Goal: Task Accomplishment & Management: Complete application form

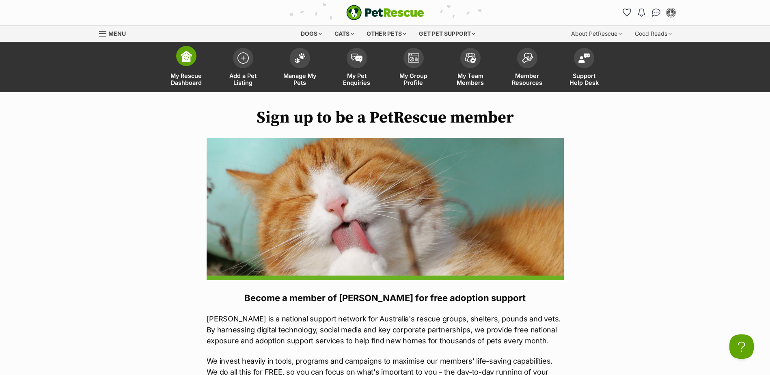
click at [187, 56] on img at bounding box center [186, 55] width 11 height 11
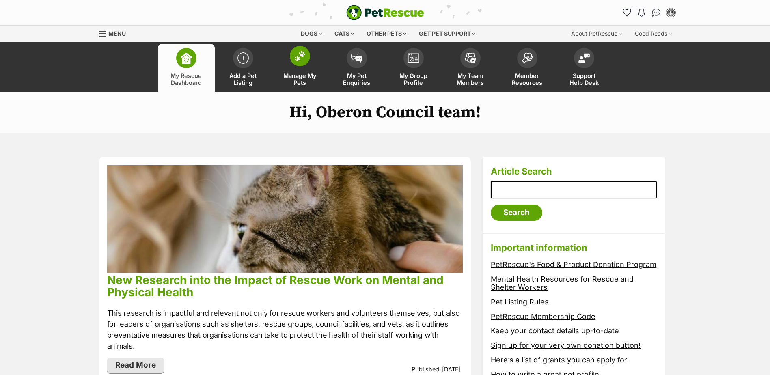
click at [299, 60] on img at bounding box center [299, 56] width 11 height 11
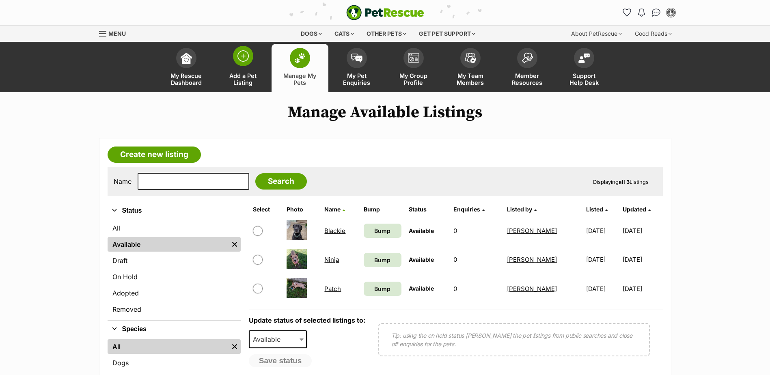
click at [243, 58] on img at bounding box center [242, 55] width 11 height 11
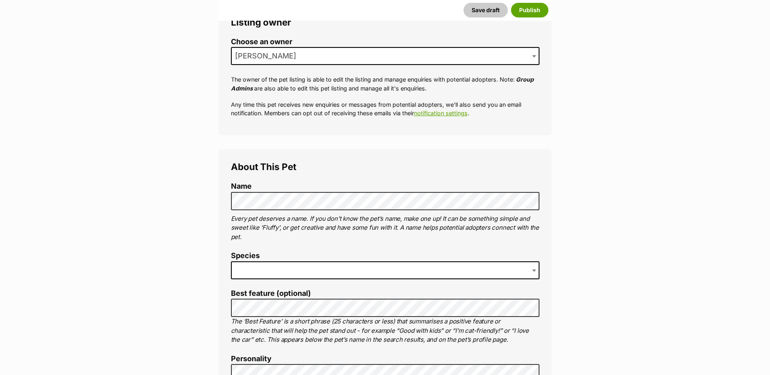
scroll to position [162, 0]
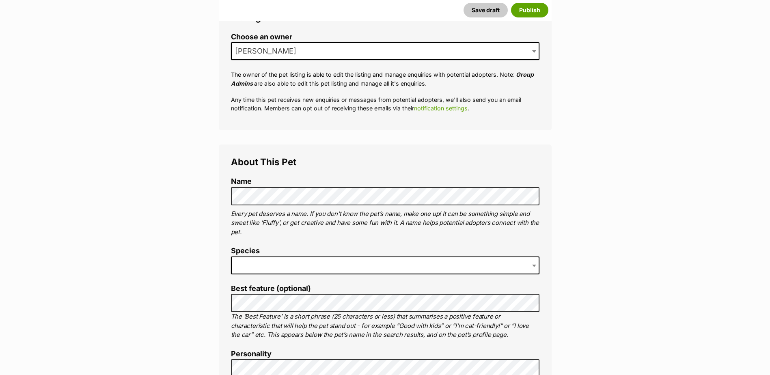
click at [241, 258] on span at bounding box center [385, 265] width 308 height 18
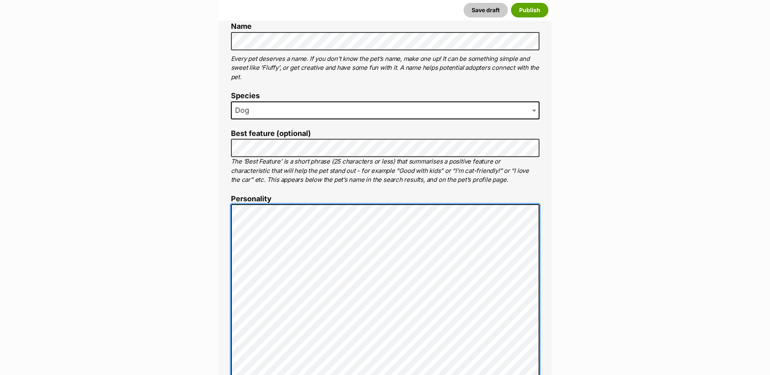
scroll to position [325, 0]
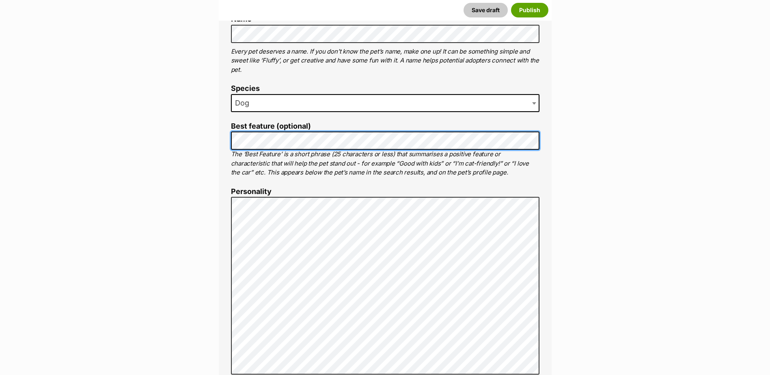
click at [229, 139] on div "About This Pet Name Henlo there, it looks like you might be using the pet name …" at bounding box center [385, 321] width 333 height 679
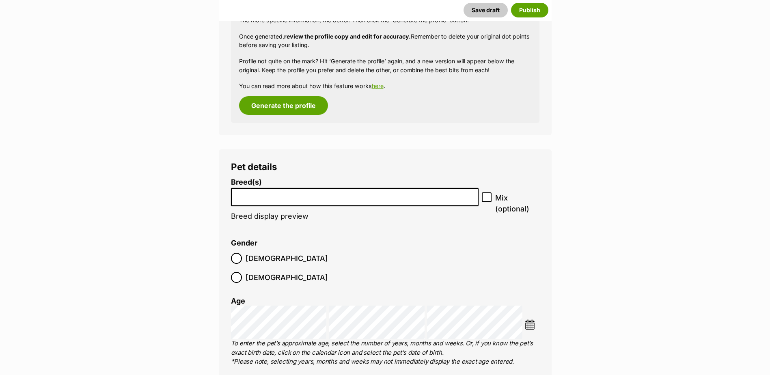
scroll to position [852, 0]
click at [251, 195] on input "search" at bounding box center [355, 194] width 242 height 9
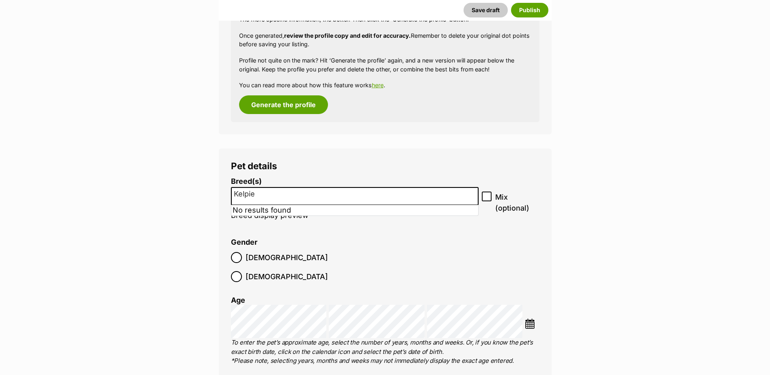
type input "Kelpie X"
click at [387, 153] on div "Pet details Breed(s) Affenpinscher Afghan Hound Airedale Terrier Akita Akita (J…" at bounding box center [385, 318] width 333 height 340
click at [249, 201] on li at bounding box center [355, 196] width 242 height 17
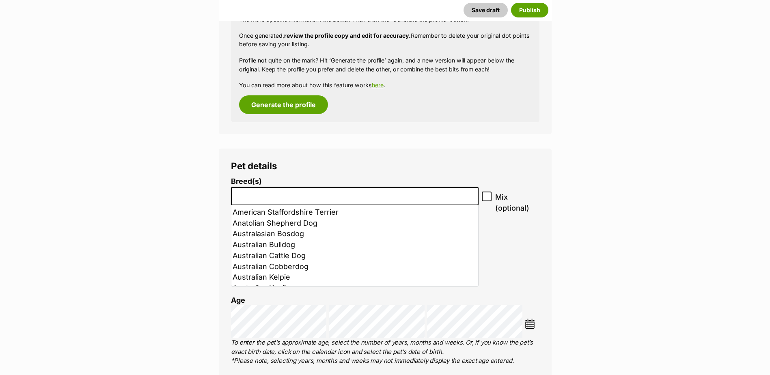
scroll to position [122, 0]
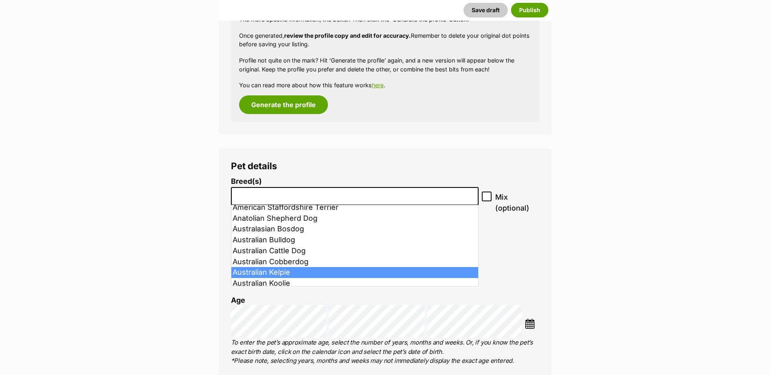
select select "723"
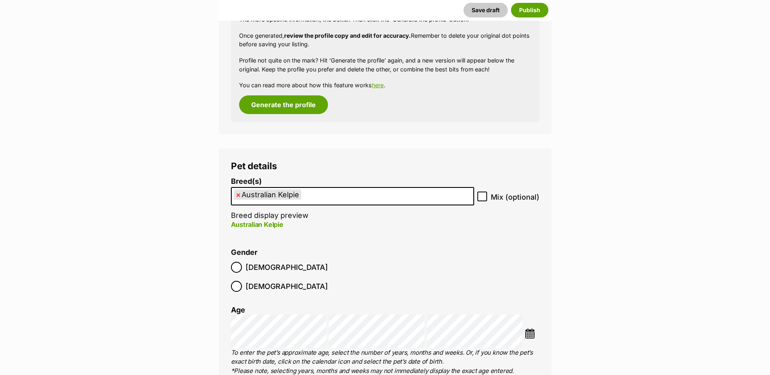
click at [484, 197] on icon at bounding box center [482, 197] width 6 height 6
click at [484, 197] on input "Mix (optional)" at bounding box center [482, 196] width 10 height 10
checkbox input "true"
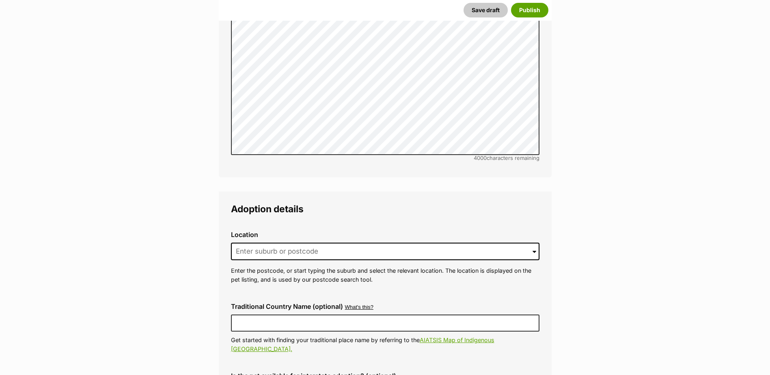
scroll to position [1704, 0]
click at [534, 242] on span at bounding box center [534, 251] width 4 height 18
drag, startPoint x: 245, startPoint y: 231, endPoint x: 249, endPoint y: 228, distance: 4.4
click at [245, 242] on input at bounding box center [385, 251] width 308 height 18
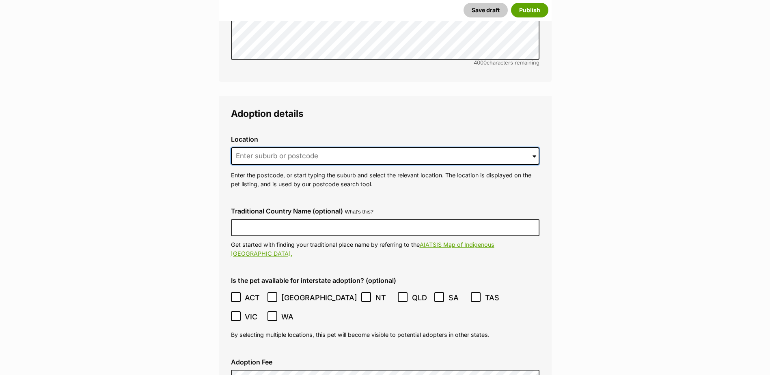
scroll to position [1826, 0]
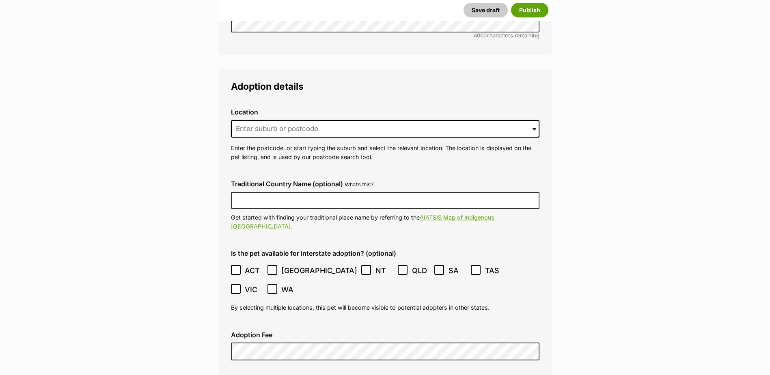
click at [237, 268] on icon at bounding box center [235, 270] width 5 height 4
click at [272, 268] on icon at bounding box center [272, 270] width 5 height 4
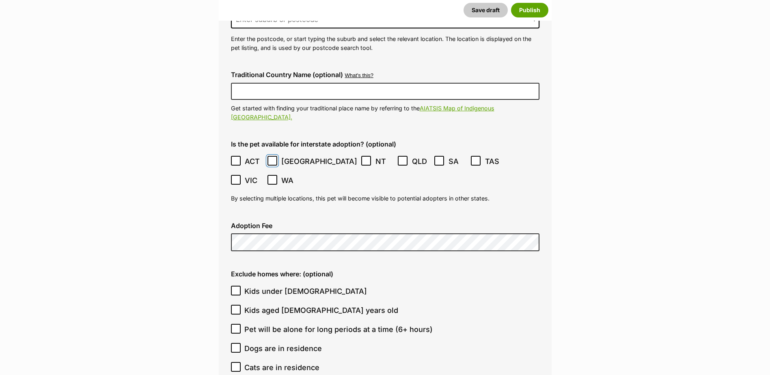
scroll to position [1947, 0]
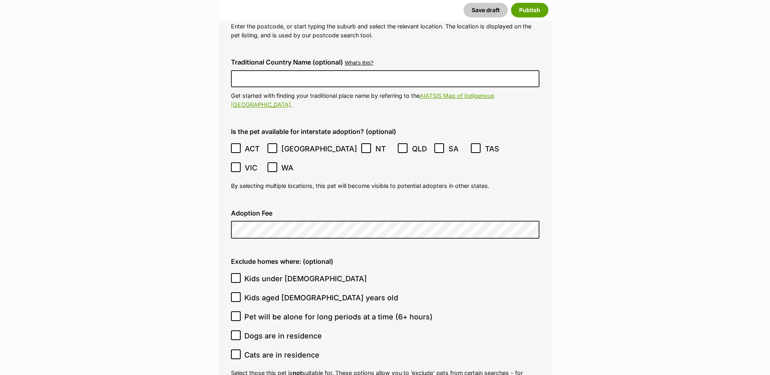
type input "Oberon, New South Wales, 2787"
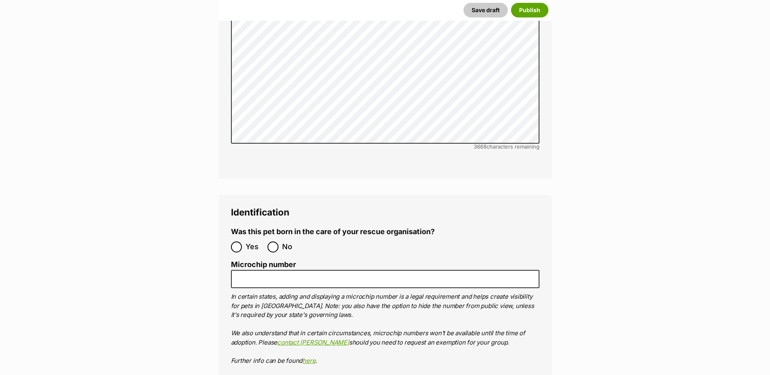
scroll to position [2479, 0]
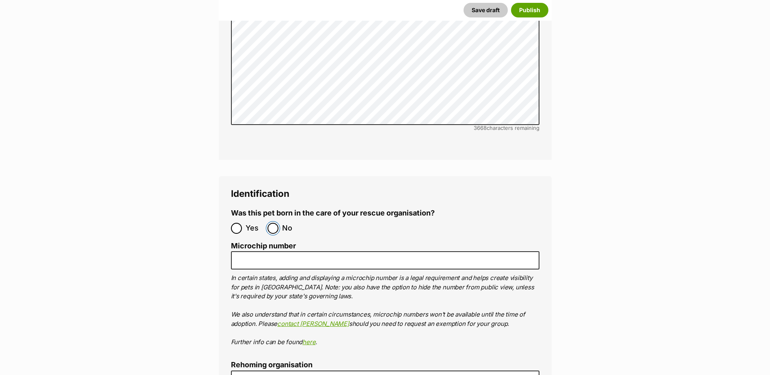
click at [273, 223] on input "No" at bounding box center [272, 228] width 11 height 11
radio input "true"
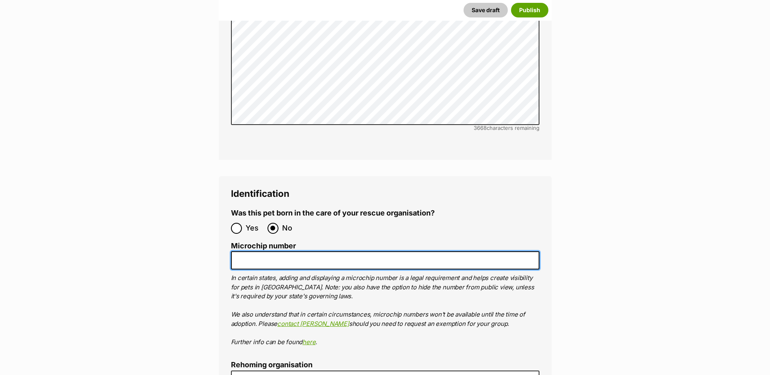
click at [261, 251] on input "Microchip number" at bounding box center [385, 260] width 308 height 18
type input "M"
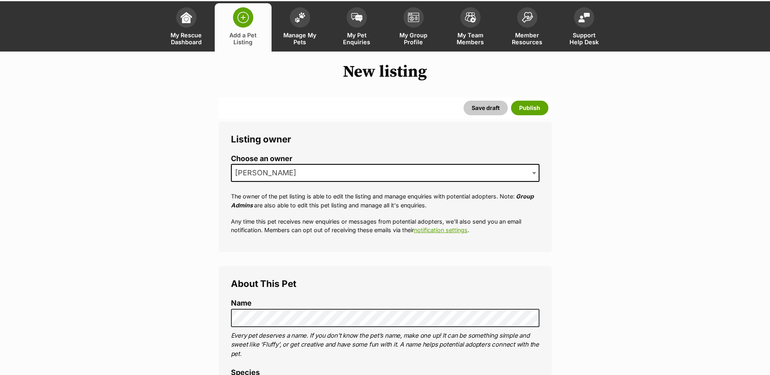
scroll to position [0, 0]
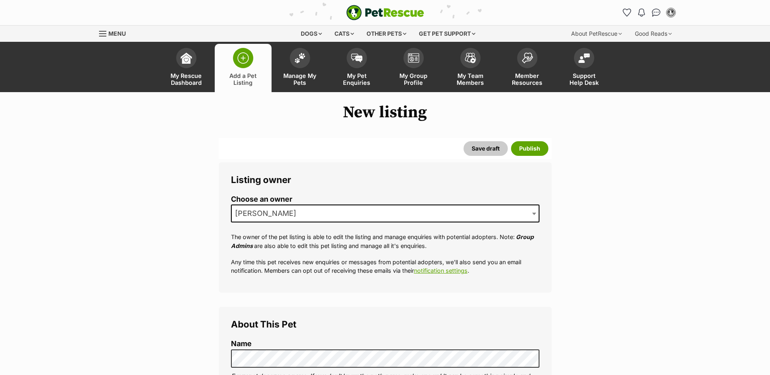
type input "To be mic"
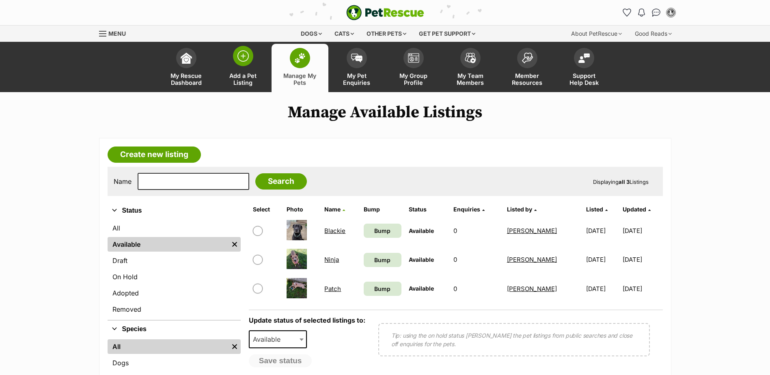
click at [244, 60] on img at bounding box center [242, 55] width 11 height 11
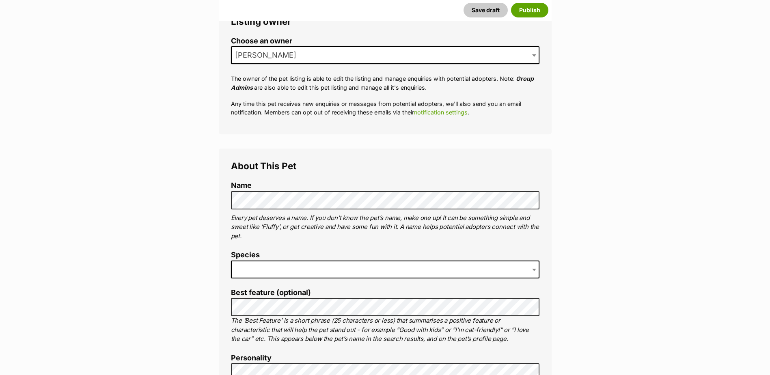
scroll to position [162, 0]
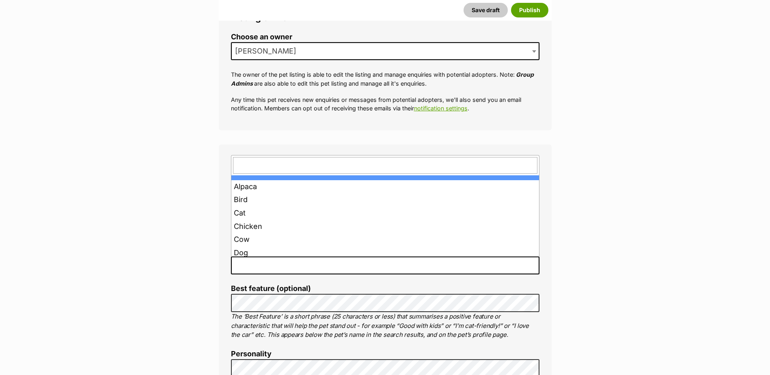
click at [252, 260] on span at bounding box center [385, 265] width 308 height 18
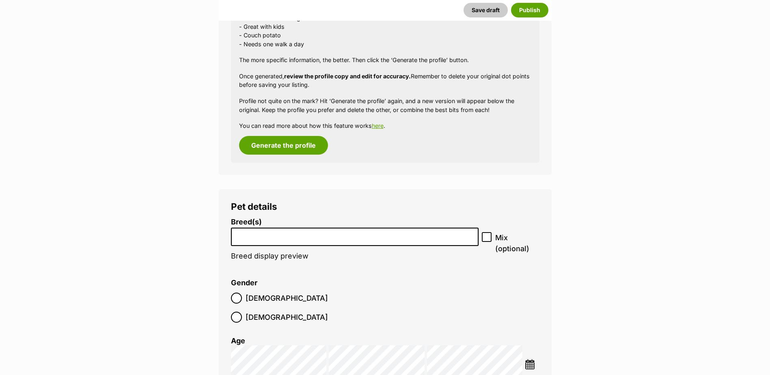
scroll to position [892, 0]
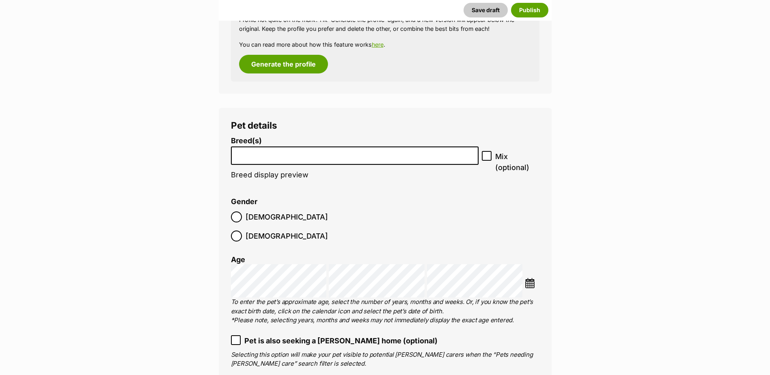
click at [244, 153] on input "search" at bounding box center [355, 153] width 242 height 9
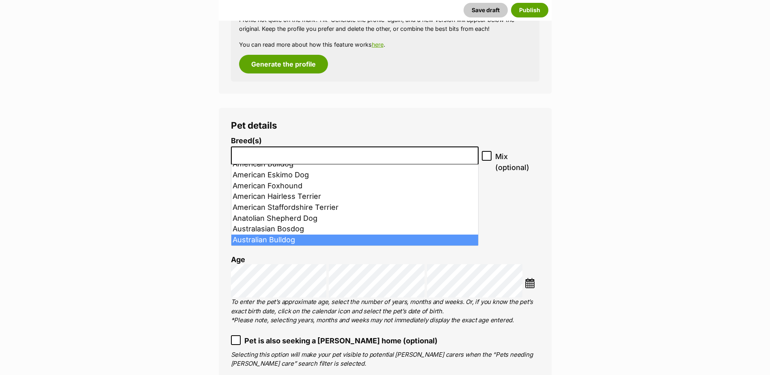
scroll to position [122, 0]
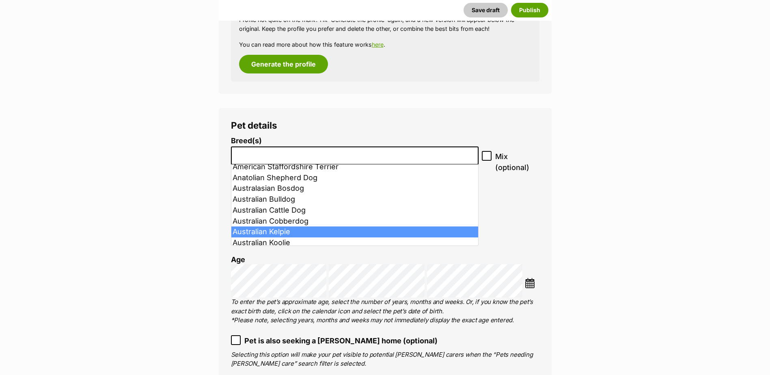
drag, startPoint x: 282, startPoint y: 231, endPoint x: 293, endPoint y: 208, distance: 25.6
select select "723"
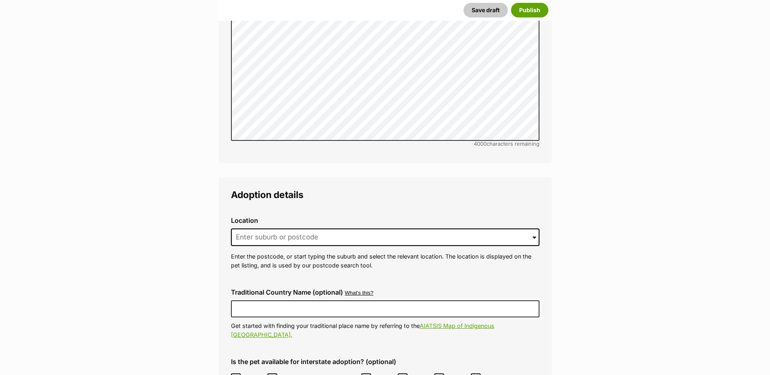
scroll to position [1785, 0]
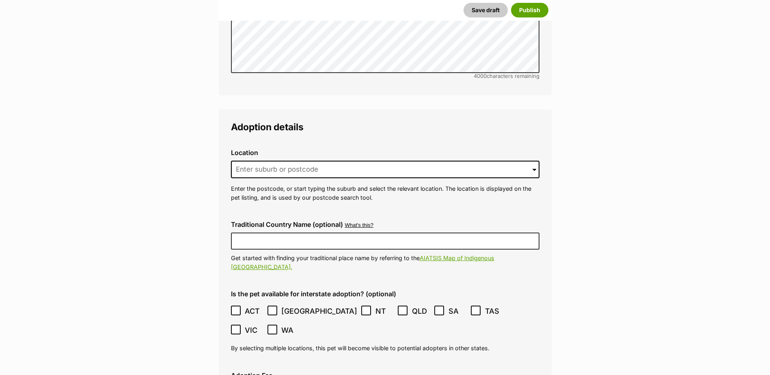
drag, startPoint x: 535, startPoint y: 151, endPoint x: 518, endPoint y: 152, distance: 16.7
click at [535, 161] on span at bounding box center [534, 170] width 4 height 18
click at [241, 161] on input at bounding box center [385, 170] width 308 height 18
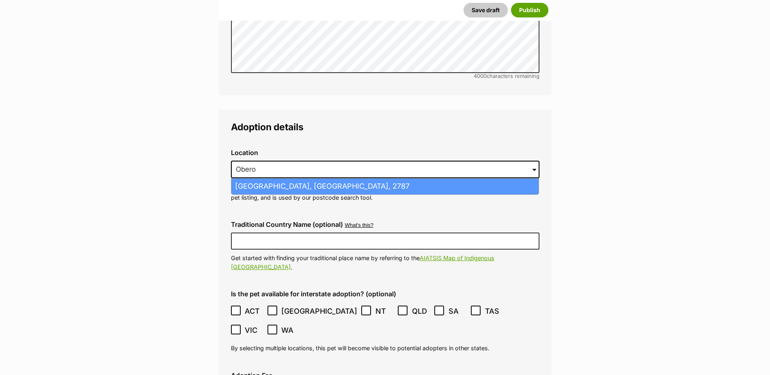
click at [270, 178] on li "Oberon, New South Wales, 2787" at bounding box center [384, 186] width 307 height 16
type input "Oberon, New South Wales, 2787"
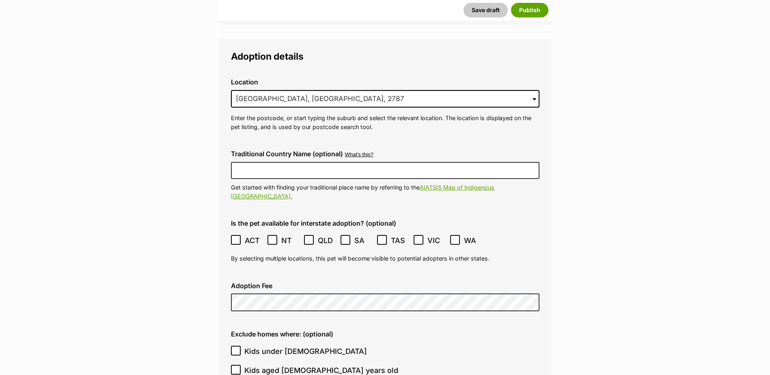
scroll to position [1866, 0]
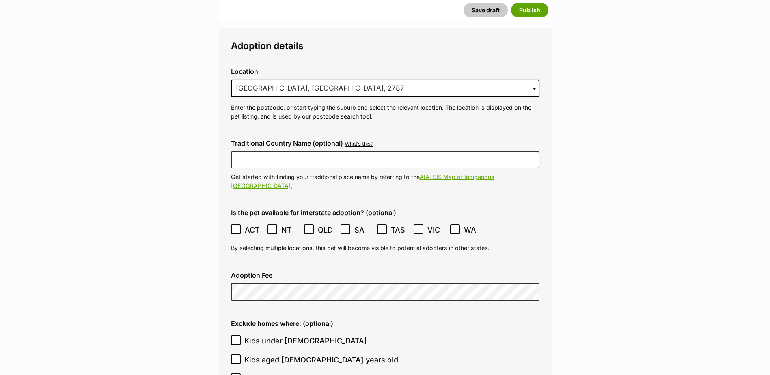
click at [237, 228] on icon at bounding box center [235, 230] width 5 height 4
click at [233, 226] on icon at bounding box center [236, 229] width 6 height 6
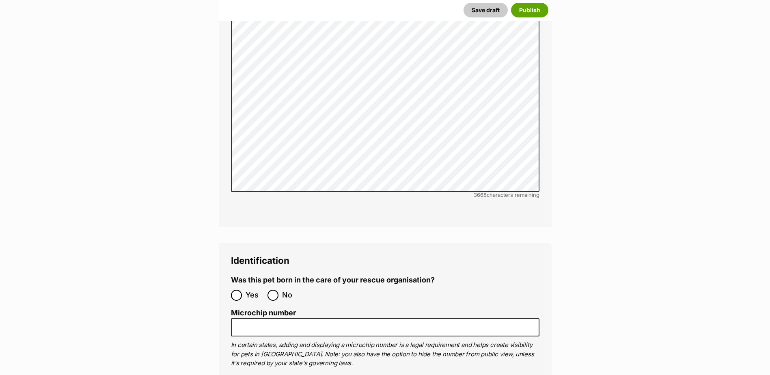
scroll to position [2475, 0]
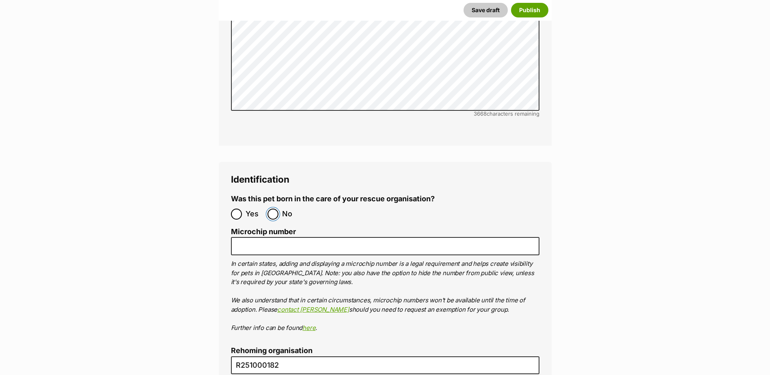
click at [273, 209] on input "No" at bounding box center [272, 214] width 11 height 11
radio input "true"
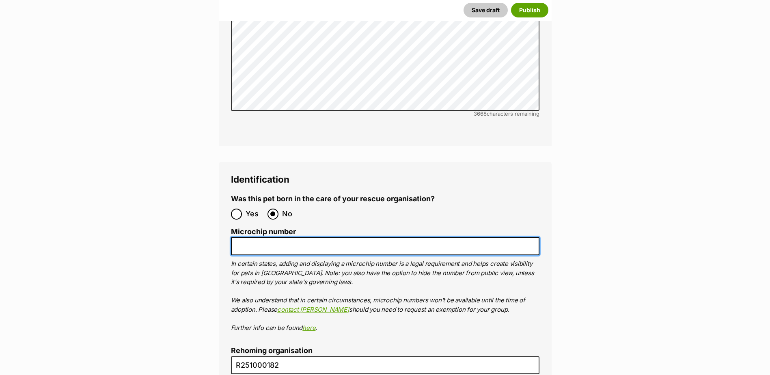
click at [243, 237] on input "Microchip number" at bounding box center [385, 246] width 308 height 18
type input "M"
click at [315, 237] on input "To be microchipped o" at bounding box center [385, 246] width 308 height 18
type input "T"
drag, startPoint x: 310, startPoint y: 219, endPoint x: 220, endPoint y: 222, distance: 89.7
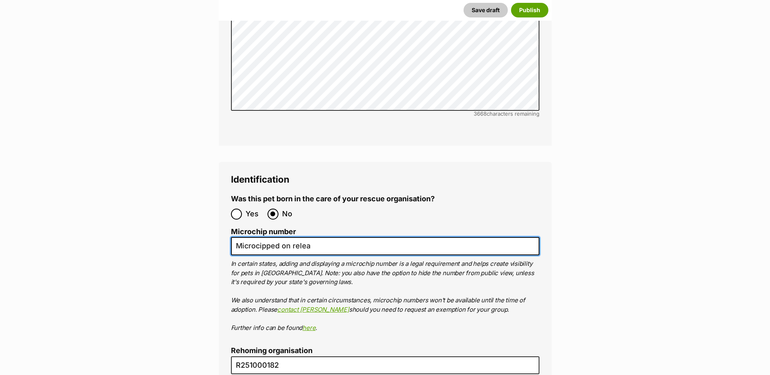
click at [220, 222] on div "Identification Was this pet born in the care of your rescue organisation? Yes N…" at bounding box center [385, 327] width 333 height 330
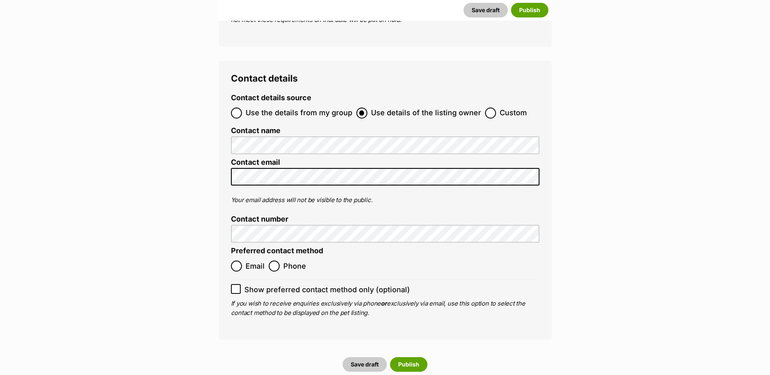
scroll to position [2921, 0]
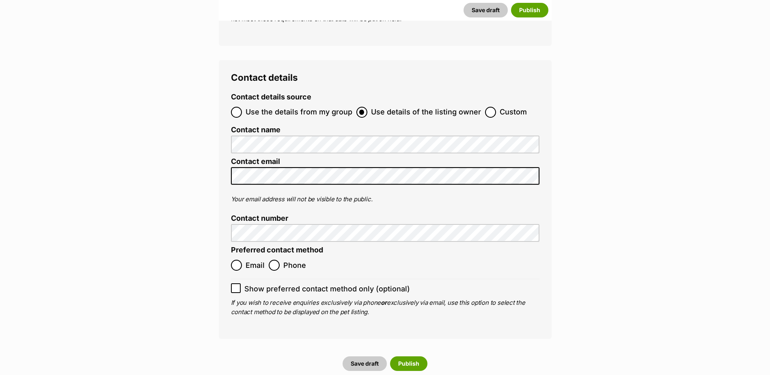
type input "N/a"
click at [237, 260] on input "Email" at bounding box center [236, 265] width 11 height 11
radio input "true"
click at [358, 356] on button "Save draft" at bounding box center [364, 363] width 44 height 15
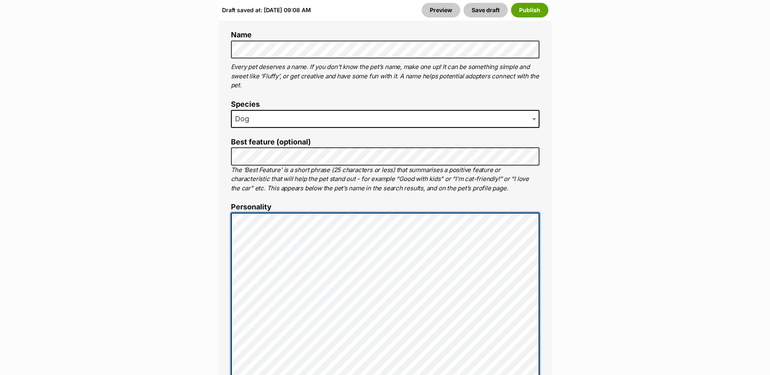
scroll to position [406, 0]
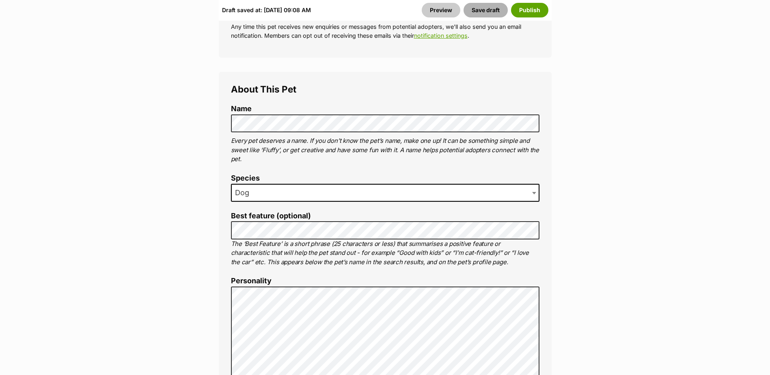
click at [482, 9] on button "Save draft" at bounding box center [485, 10] width 44 height 15
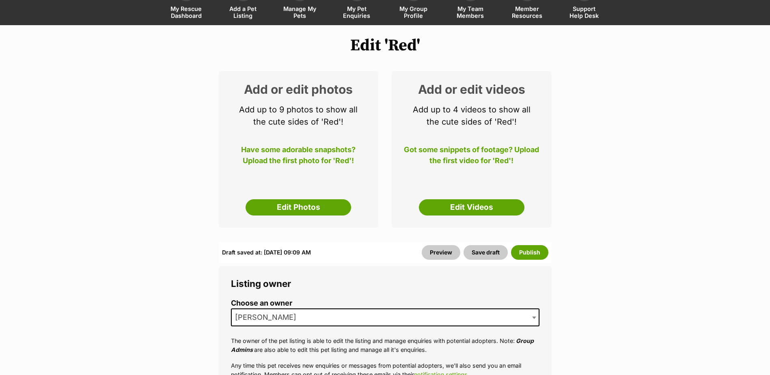
scroll to position [81, 0]
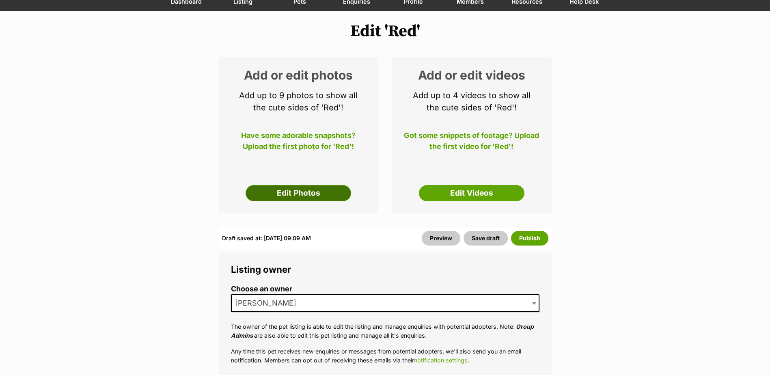
click at [298, 190] on link "Edit Photos" at bounding box center [297, 193] width 105 height 16
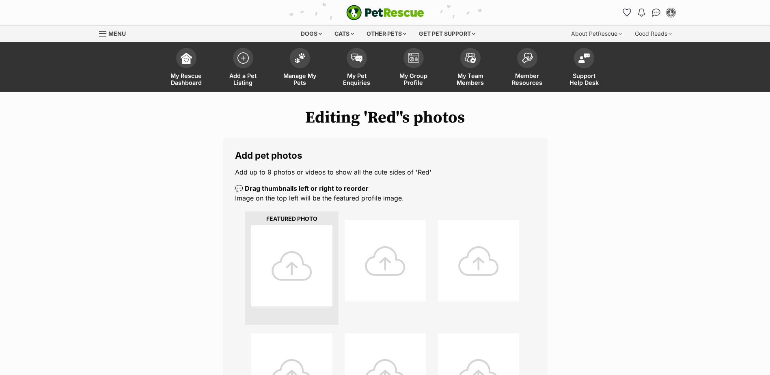
click at [296, 273] on div at bounding box center [291, 265] width 81 height 81
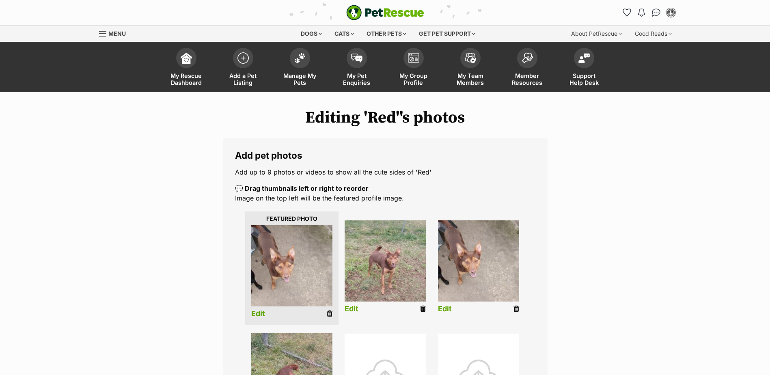
drag, startPoint x: 329, startPoint y: 314, endPoint x: 428, endPoint y: 25, distance: 305.3
click at [329, 314] on icon at bounding box center [330, 313] width 6 height 7
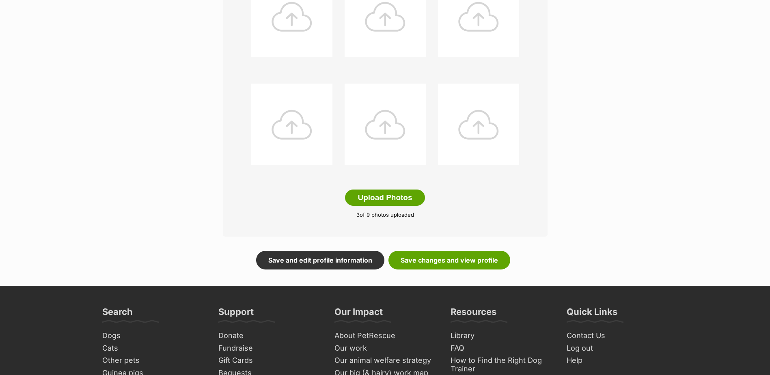
scroll to position [365, 0]
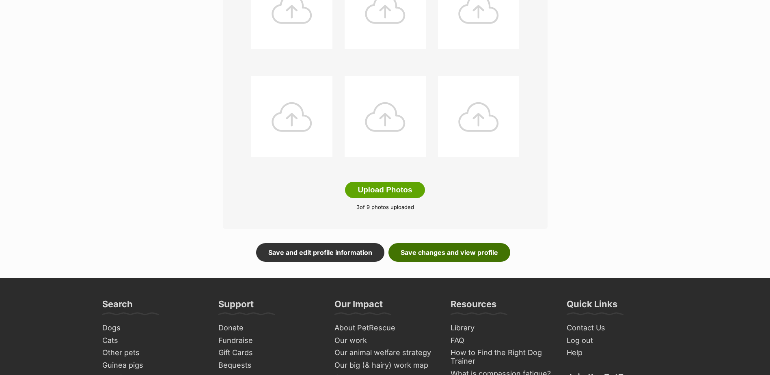
click at [436, 257] on link "Save changes and view profile" at bounding box center [449, 252] width 122 height 19
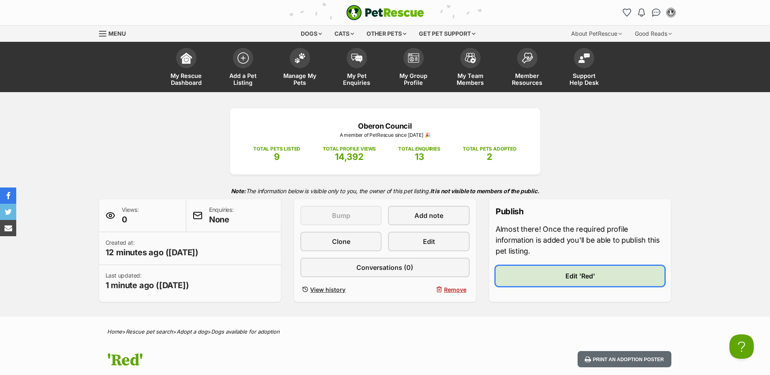
click at [561, 275] on link "Edit 'Red'" at bounding box center [579, 276] width 169 height 20
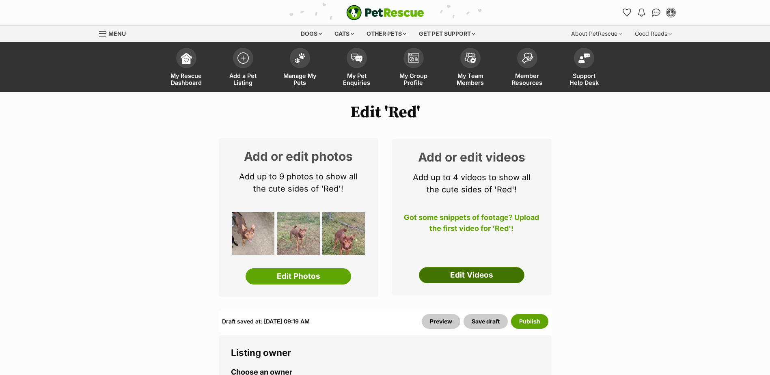
click at [460, 273] on link "Edit Videos" at bounding box center [471, 275] width 105 height 16
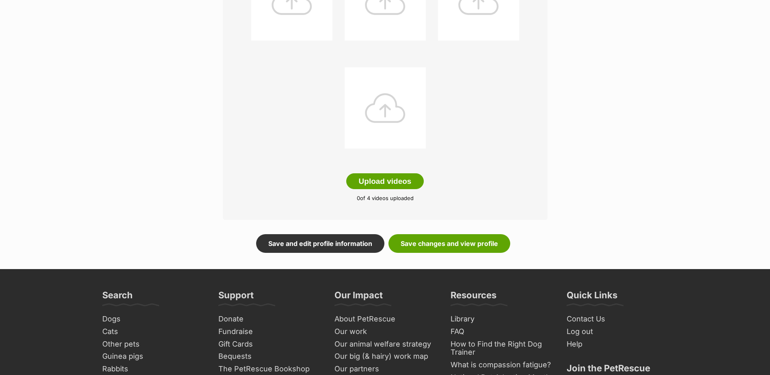
scroll to position [284, 0]
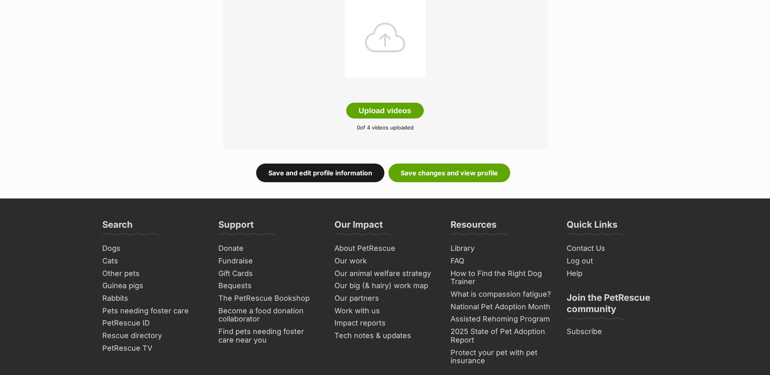
click at [335, 175] on link "Save and edit profile information" at bounding box center [320, 172] width 128 height 19
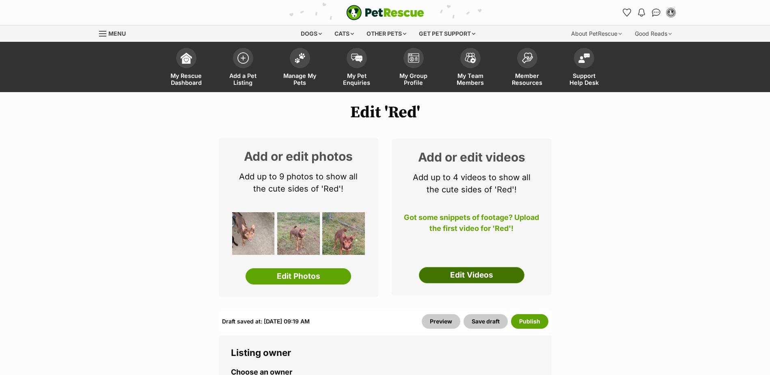
click at [486, 275] on link "Edit Videos" at bounding box center [471, 275] width 105 height 16
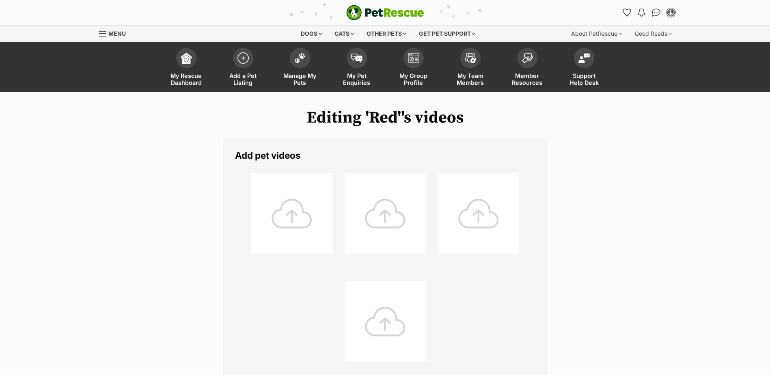
click at [292, 206] on div at bounding box center [291, 213] width 81 height 81
click at [290, 213] on div at bounding box center [291, 213] width 81 height 81
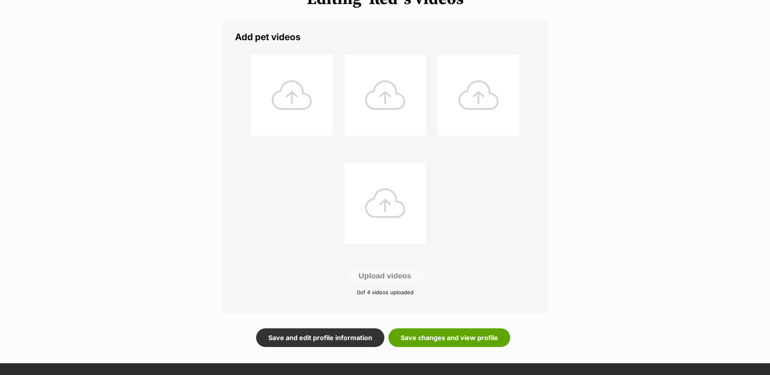
scroll to position [122, 0]
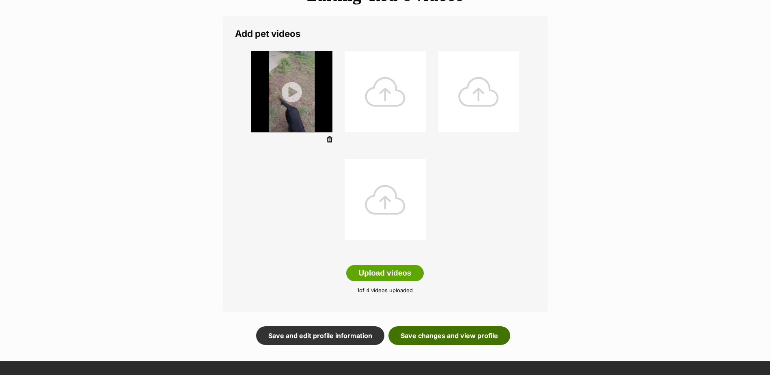
click at [462, 336] on link "Save changes and view profile" at bounding box center [449, 335] width 122 height 19
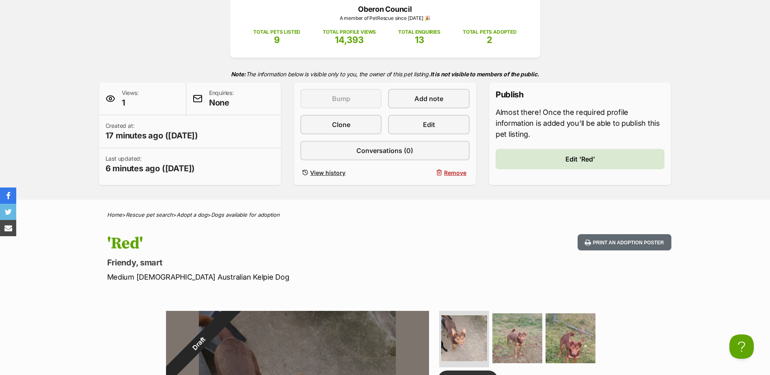
scroll to position [122, 0]
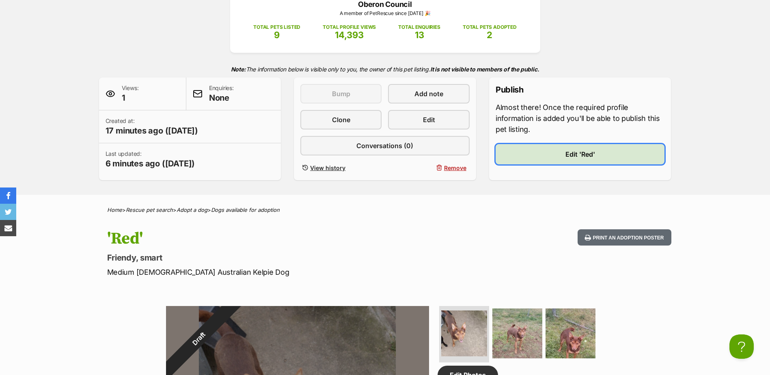
click at [578, 155] on span "Edit 'Red'" at bounding box center [580, 154] width 30 height 10
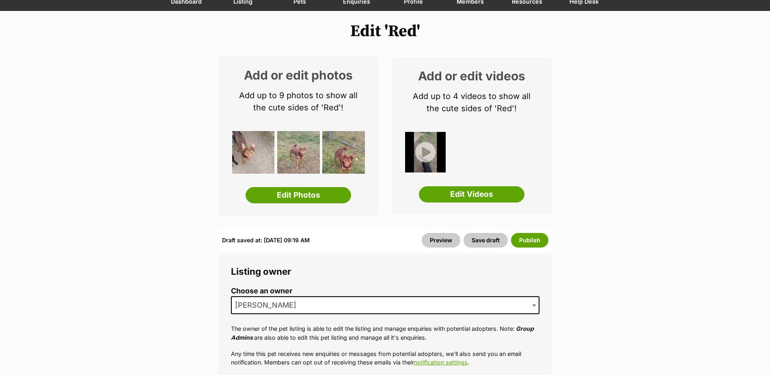
scroll to position [122, 0]
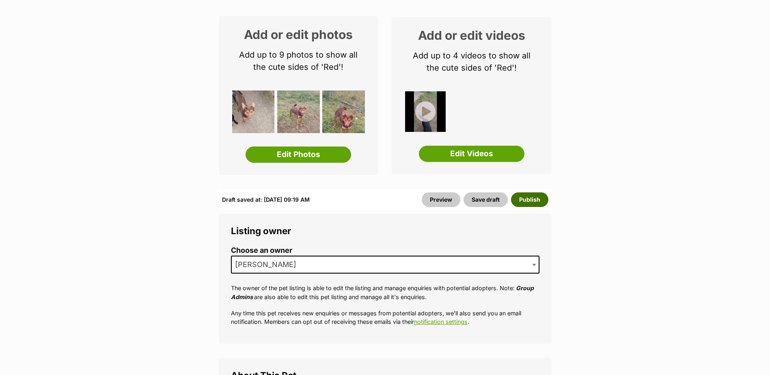
click at [531, 200] on button "Publish" at bounding box center [529, 199] width 37 height 15
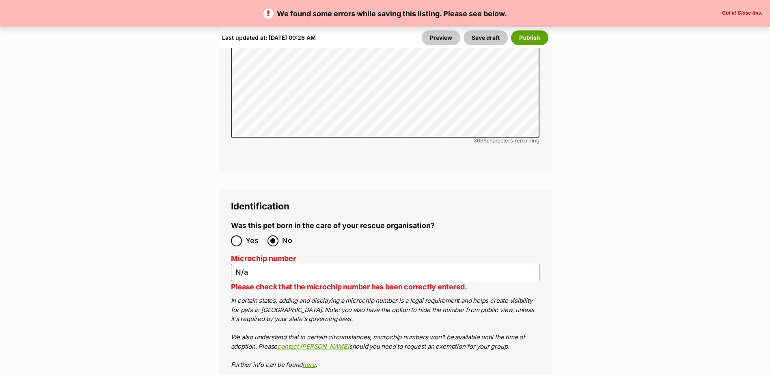
scroll to position [2718, 0]
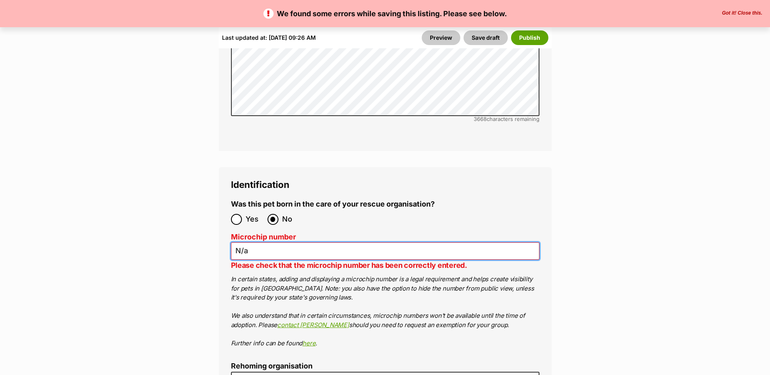
click at [249, 242] on input "N/a" at bounding box center [385, 250] width 308 height 17
type input "N"
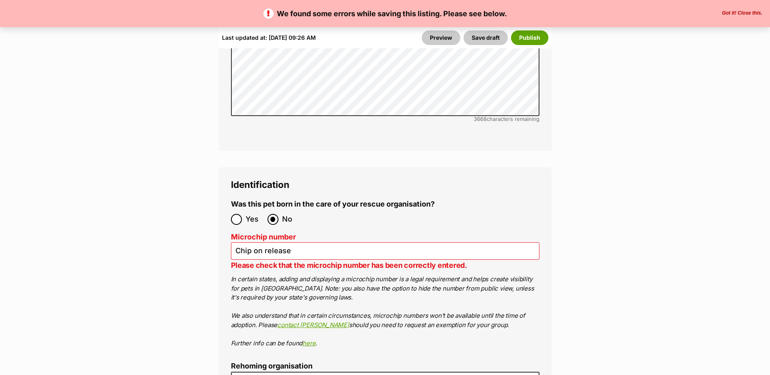
click at [406, 200] on fieldset "Was this pet born in the care of your rescue organisation? Yes No" at bounding box center [385, 214] width 308 height 29
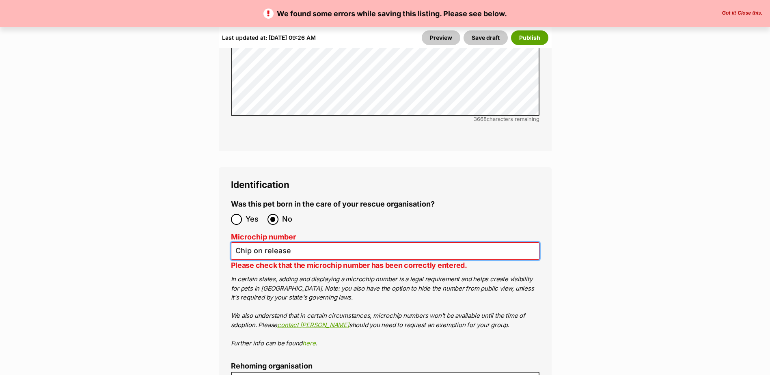
click at [290, 242] on input "Chip on release" at bounding box center [385, 250] width 308 height 17
type input "C"
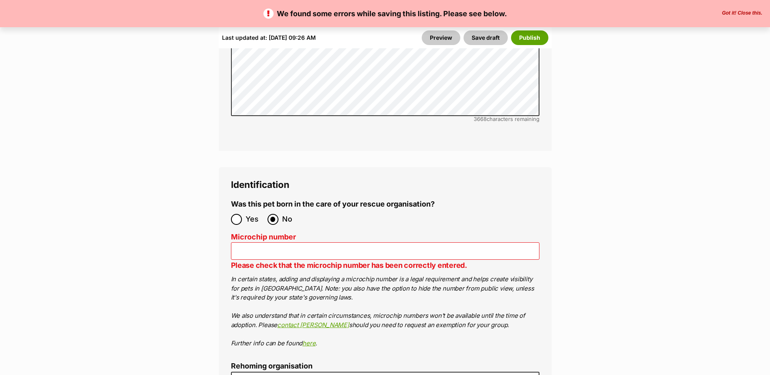
click at [474, 200] on fieldset "Was this pet born in the care of your rescue organisation? Yes No" at bounding box center [385, 214] width 308 height 29
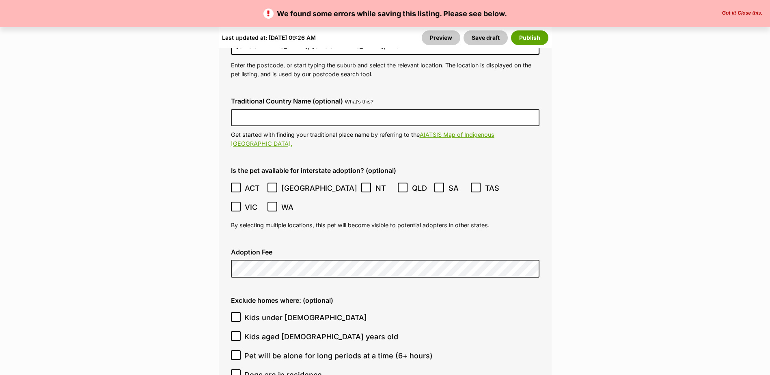
scroll to position [2109, 0]
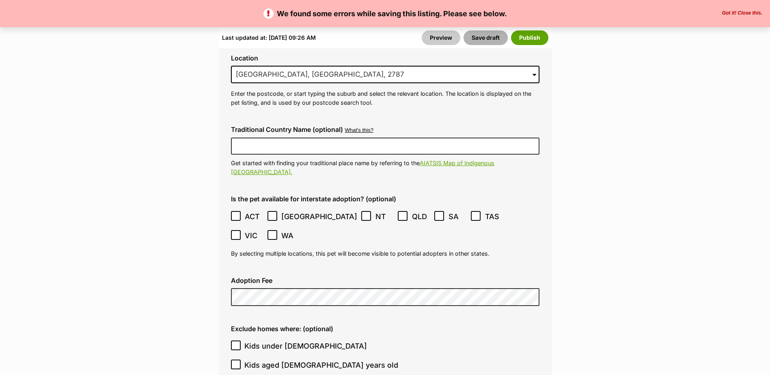
click at [484, 37] on button "Save draft" at bounding box center [485, 37] width 44 height 15
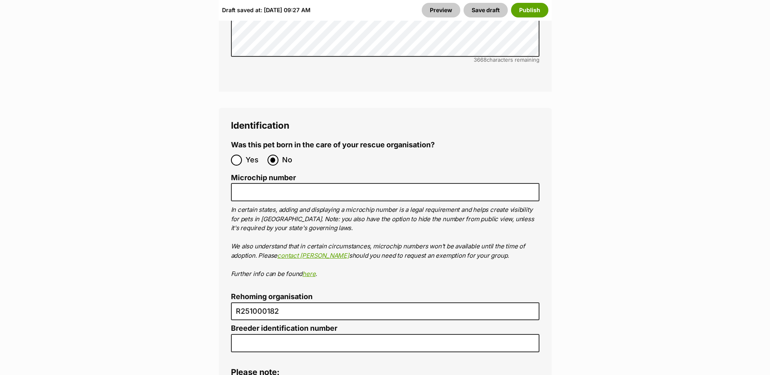
scroll to position [2718, 0]
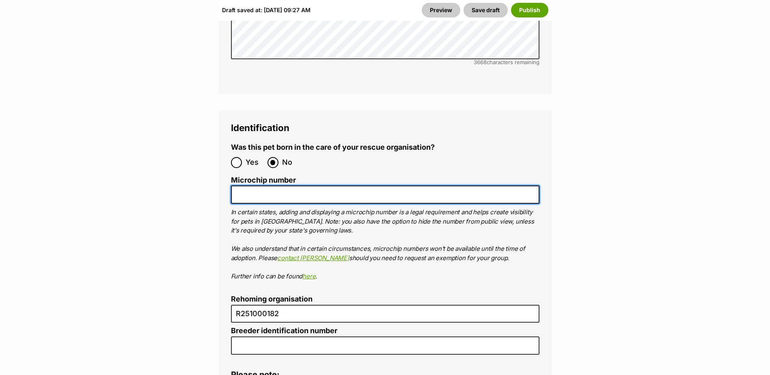
click at [243, 185] on input "Microchip number" at bounding box center [385, 194] width 308 height 18
drag, startPoint x: 271, startPoint y: 146, endPoint x: 275, endPoint y: 149, distance: 5.1
click at [271, 185] on input "PoundNo." at bounding box center [385, 194] width 308 height 18
type input "PoundNo.1323"
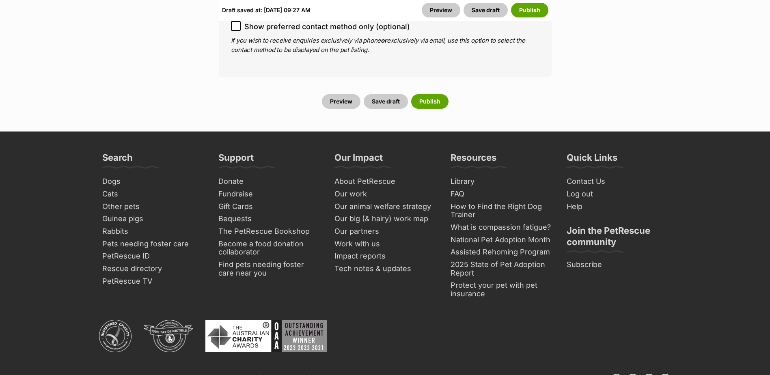
scroll to position [3245, 0]
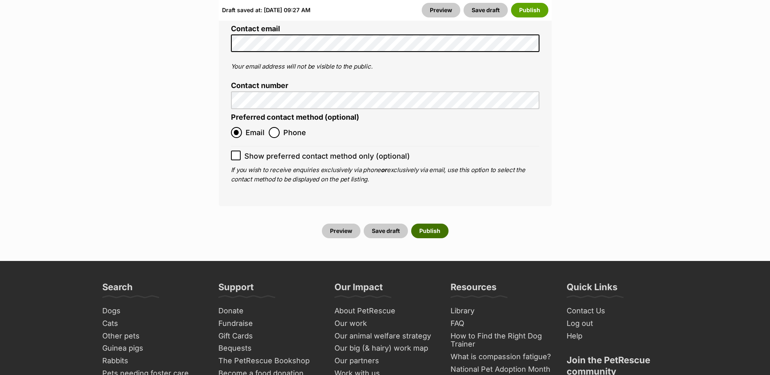
click at [426, 224] on button "Publish" at bounding box center [429, 231] width 37 height 15
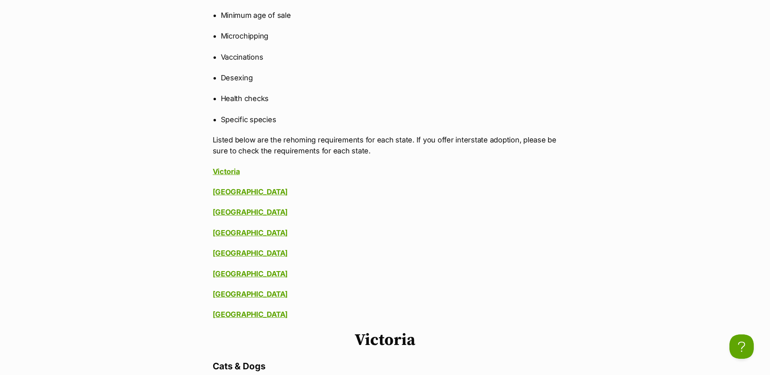
scroll to position [527, 0]
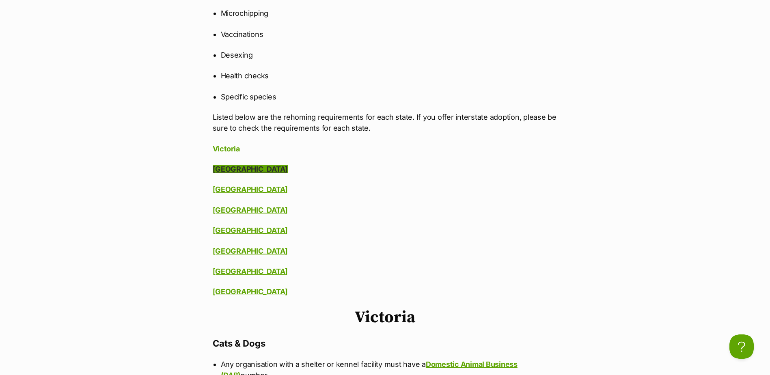
click at [249, 168] on link "New South Wales" at bounding box center [250, 169] width 75 height 9
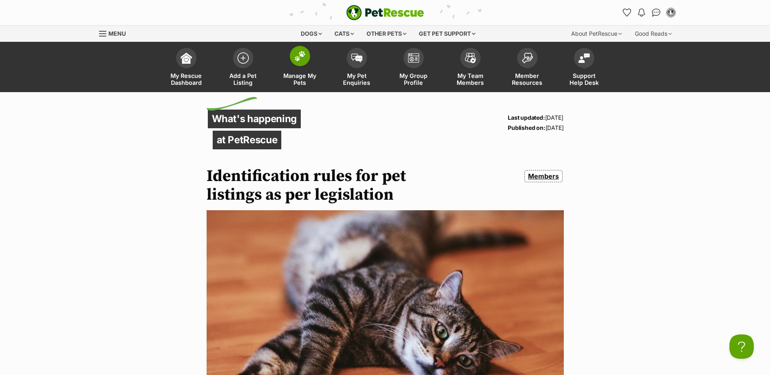
click at [305, 60] on span at bounding box center [300, 56] width 20 height 20
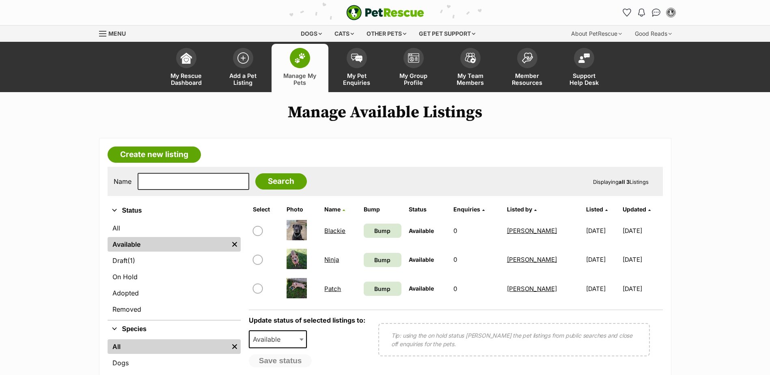
click at [335, 230] on link "Blackie" at bounding box center [334, 231] width 21 height 8
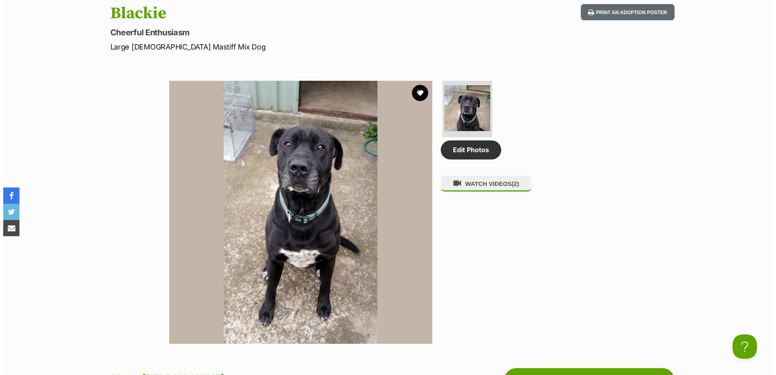
scroll to position [365, 0]
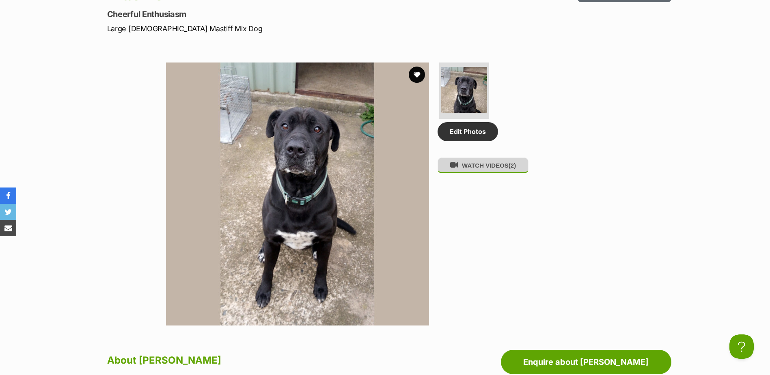
click at [482, 170] on button "WATCH VIDEOS (2)" at bounding box center [482, 165] width 91 height 16
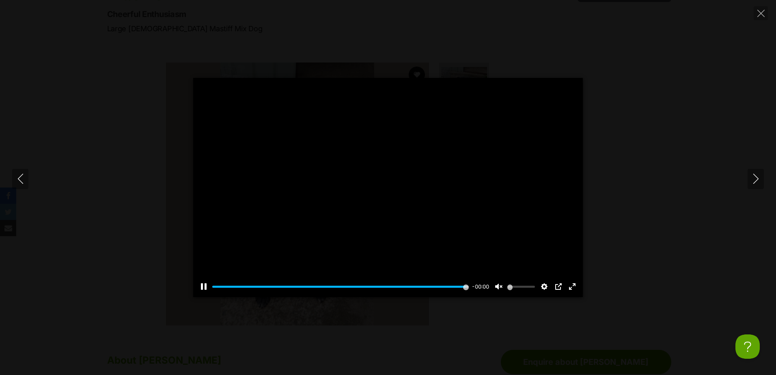
type input "100"
click at [759, 178] on icon "Next" at bounding box center [755, 179] width 10 height 10
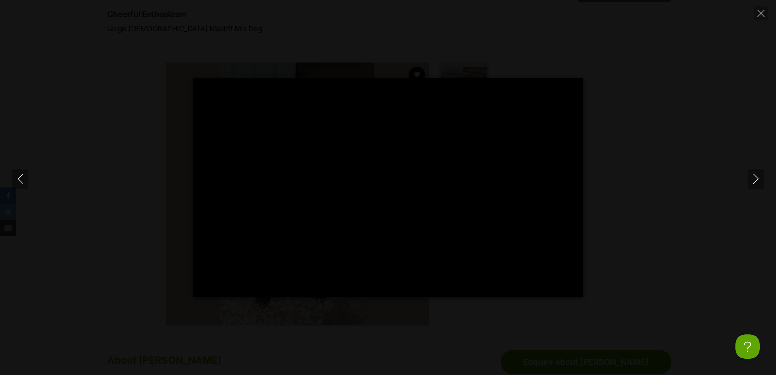
type input "100"
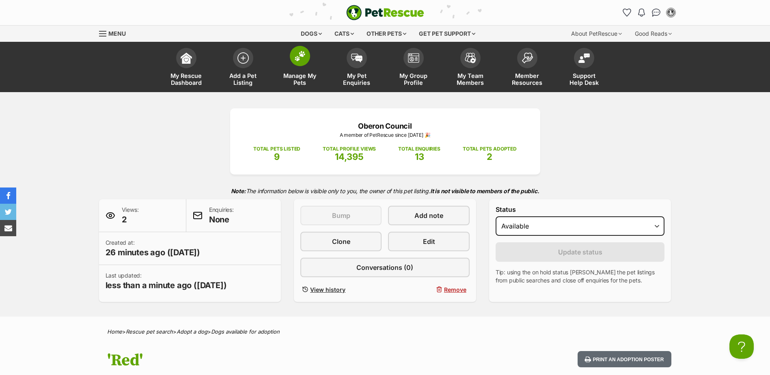
click at [301, 54] on img at bounding box center [299, 56] width 11 height 11
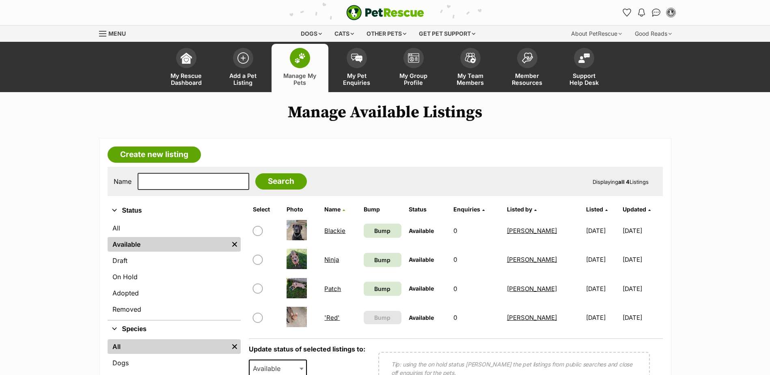
click at [327, 319] on link "'Red'" at bounding box center [331, 318] width 15 height 8
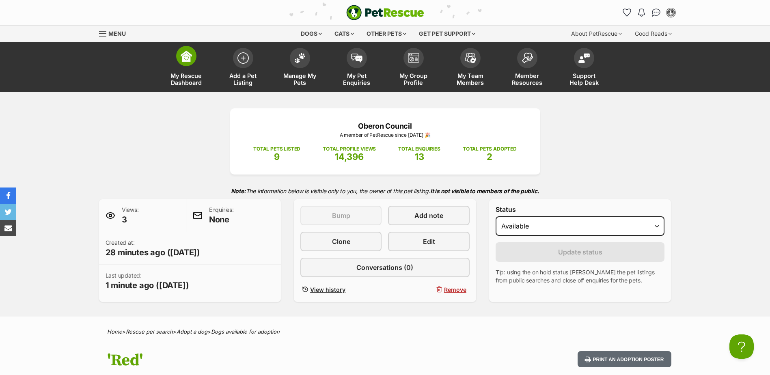
click at [177, 55] on span at bounding box center [186, 56] width 20 height 20
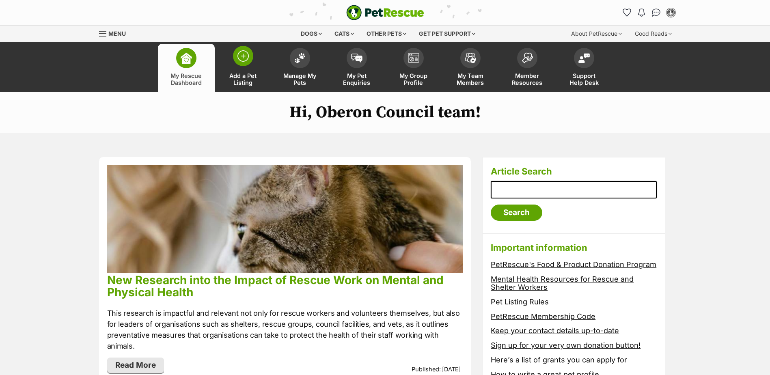
click at [249, 60] on span at bounding box center [243, 56] width 20 height 20
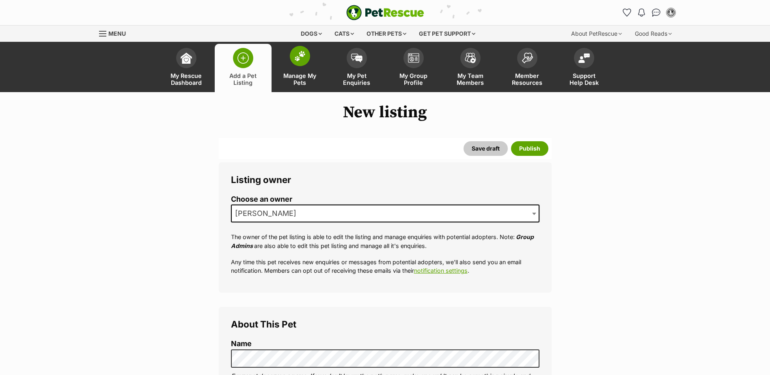
click at [301, 57] on img at bounding box center [299, 56] width 11 height 11
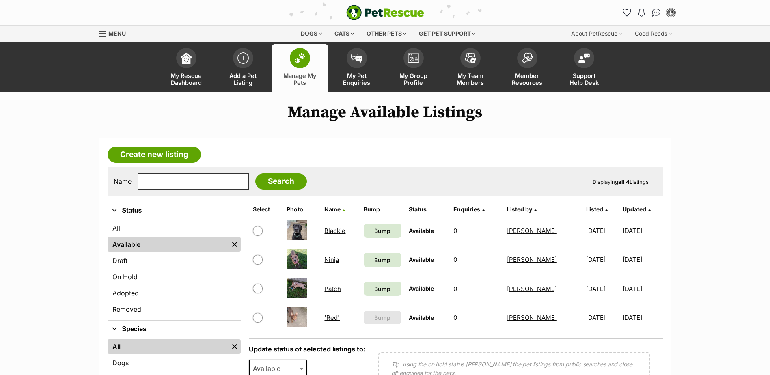
scroll to position [41, 0]
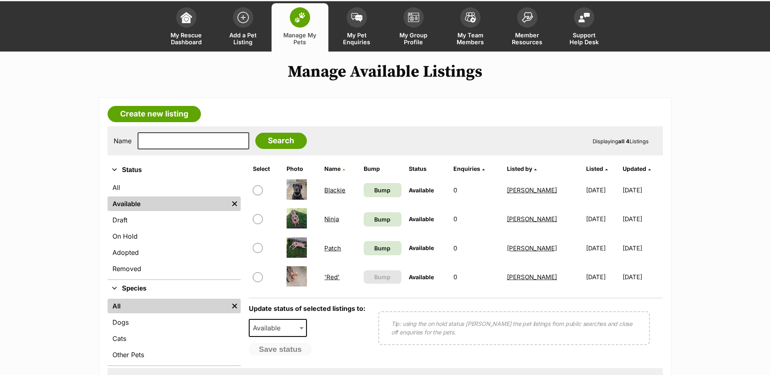
click at [329, 221] on link "Ninja" at bounding box center [331, 219] width 15 height 8
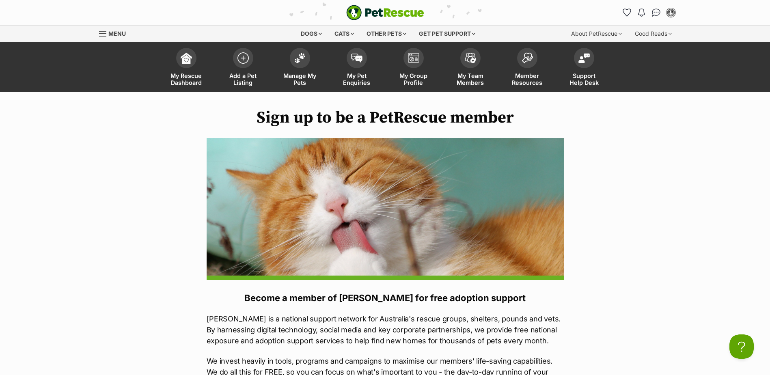
click at [116, 34] on span "Menu" at bounding box center [116, 33] width 17 height 7
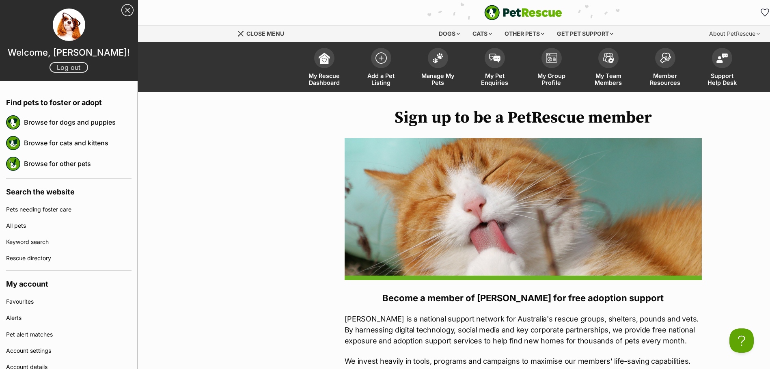
click at [74, 67] on link "Log out" at bounding box center [68, 67] width 39 height 11
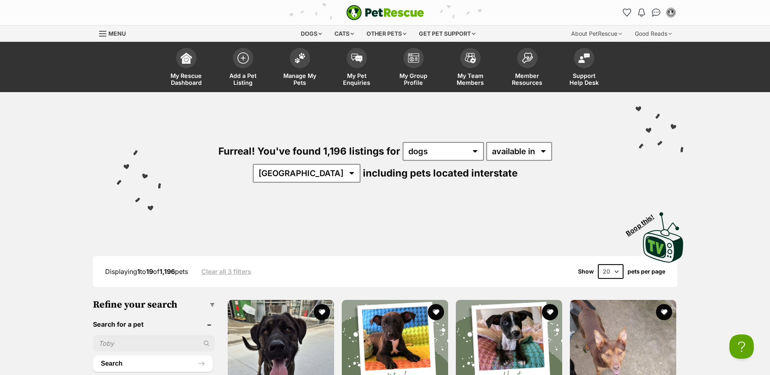
click at [104, 34] on div "Menu" at bounding box center [103, 33] width 8 height 6
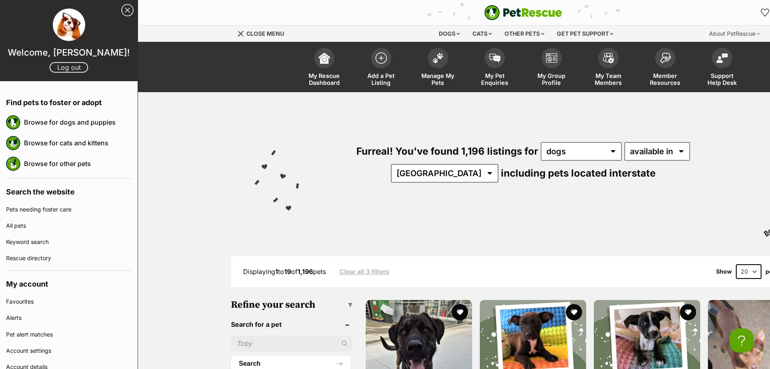
click at [71, 68] on link "Log out" at bounding box center [68, 67] width 39 height 11
